Goal: Communication & Community: Ask a question

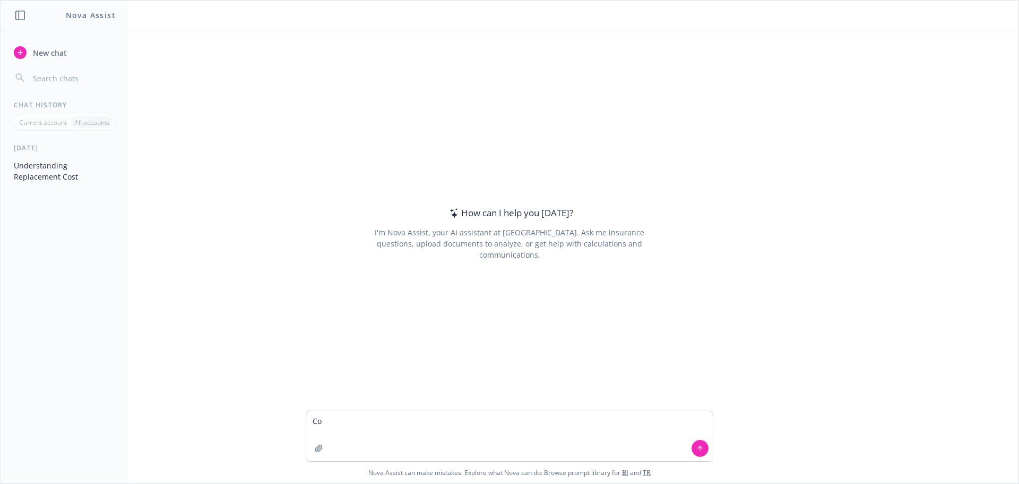
type textarea "C"
